Goal: Transaction & Acquisition: Subscribe to service/newsletter

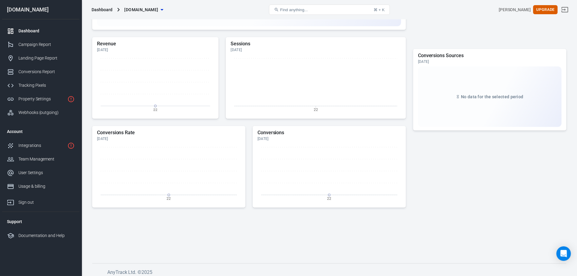
scroll to position [213, 0]
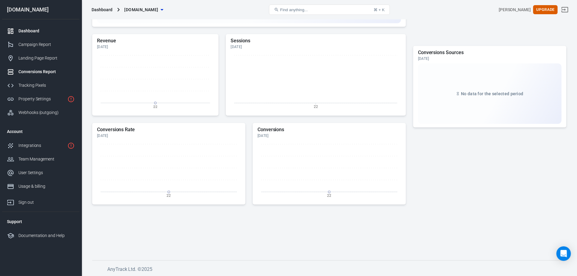
click at [37, 74] on div "Conversions Report" at bounding box center [46, 72] width 56 height 6
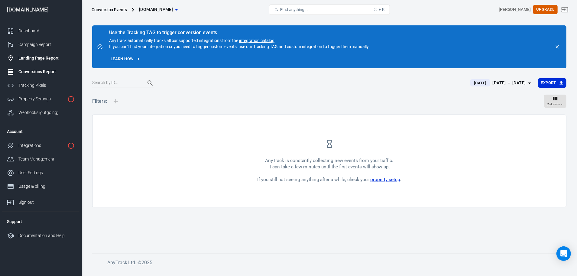
click at [38, 60] on div "Landing Page Report" at bounding box center [46, 58] width 56 height 6
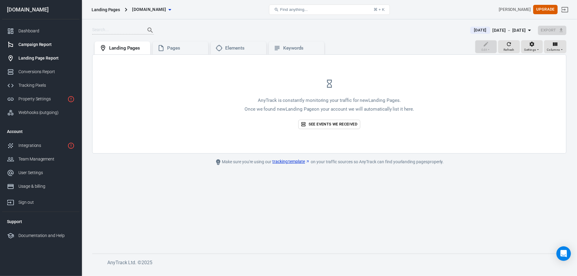
click at [36, 47] on div "Campaign Report" at bounding box center [46, 44] width 56 height 6
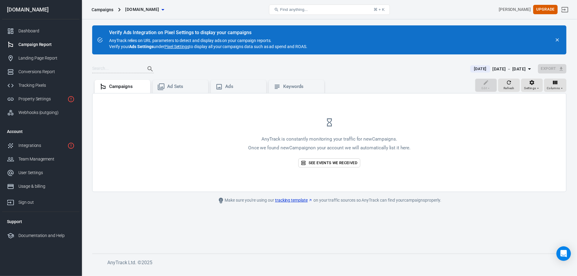
click at [557, 39] on icon "close" at bounding box center [557, 39] width 3 height 3
click at [25, 28] on div "Dashboard" at bounding box center [46, 31] width 56 height 6
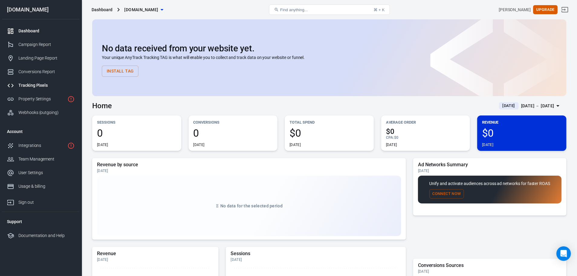
click at [24, 89] on link "Tracking Pixels" at bounding box center [40, 86] width 77 height 14
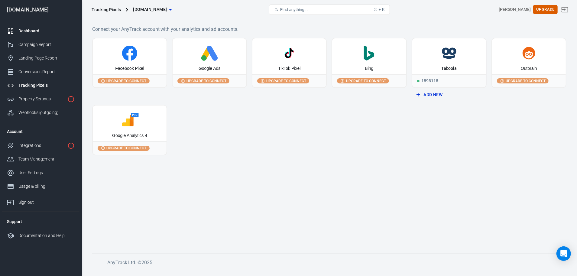
click at [27, 32] on div "Dashboard" at bounding box center [46, 31] width 56 height 6
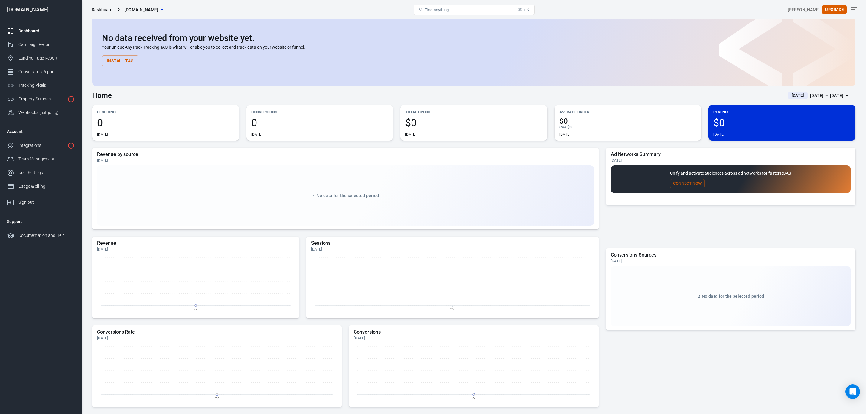
scroll to position [15, 0]
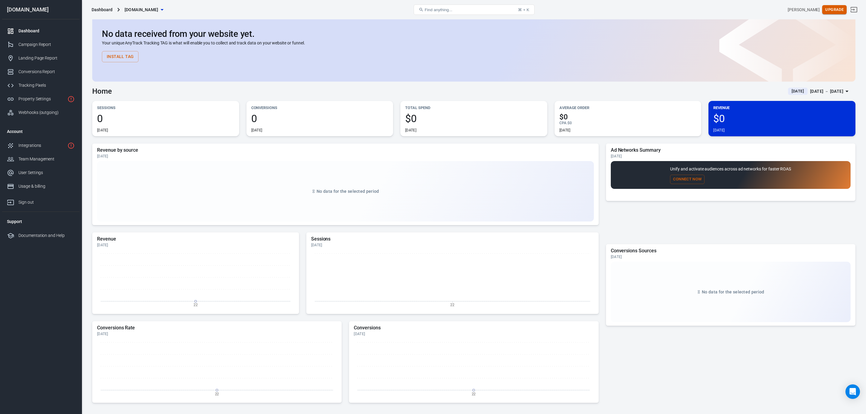
click at [577, 8] on button "Upgrade" at bounding box center [834, 9] width 24 height 9
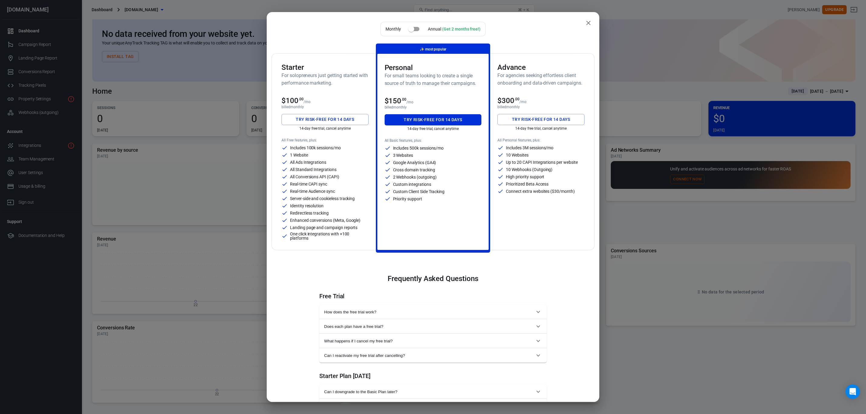
click at [331, 98] on div "$100 .00 /mo" at bounding box center [324, 100] width 87 height 8
click at [332, 98] on div "$100 .00 /mo" at bounding box center [324, 100] width 87 height 8
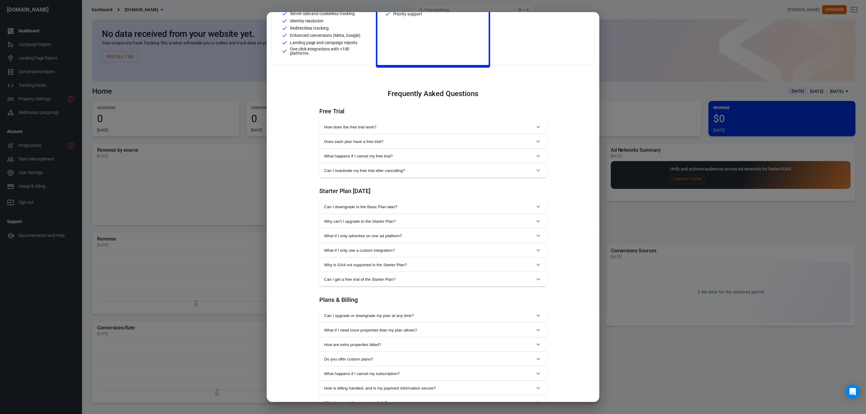
scroll to position [0, 0]
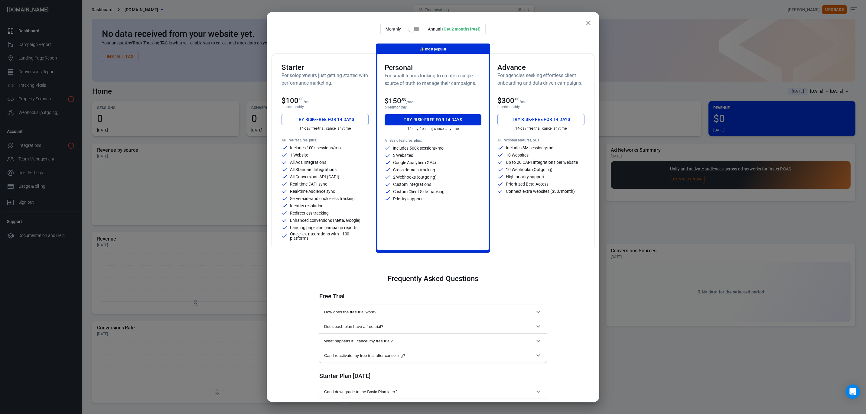
click at [315, 120] on button "Try risk-free for 14 days" at bounding box center [324, 119] width 87 height 11
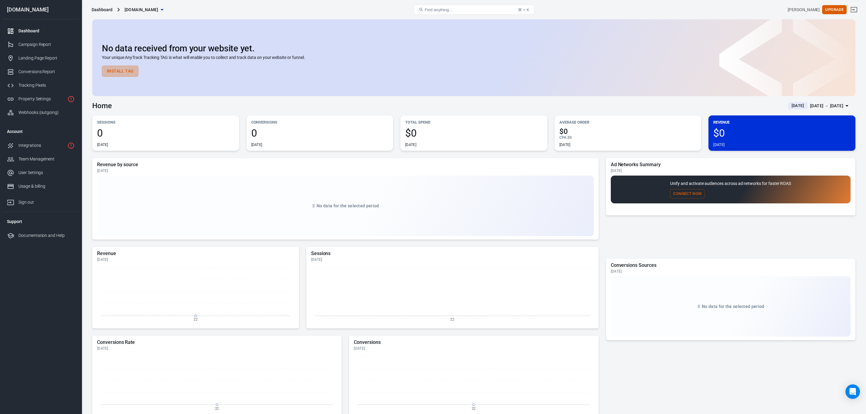
click at [122, 72] on button "Install Tag" at bounding box center [120, 71] width 37 height 11
